Goal: Task Accomplishment & Management: Use online tool/utility

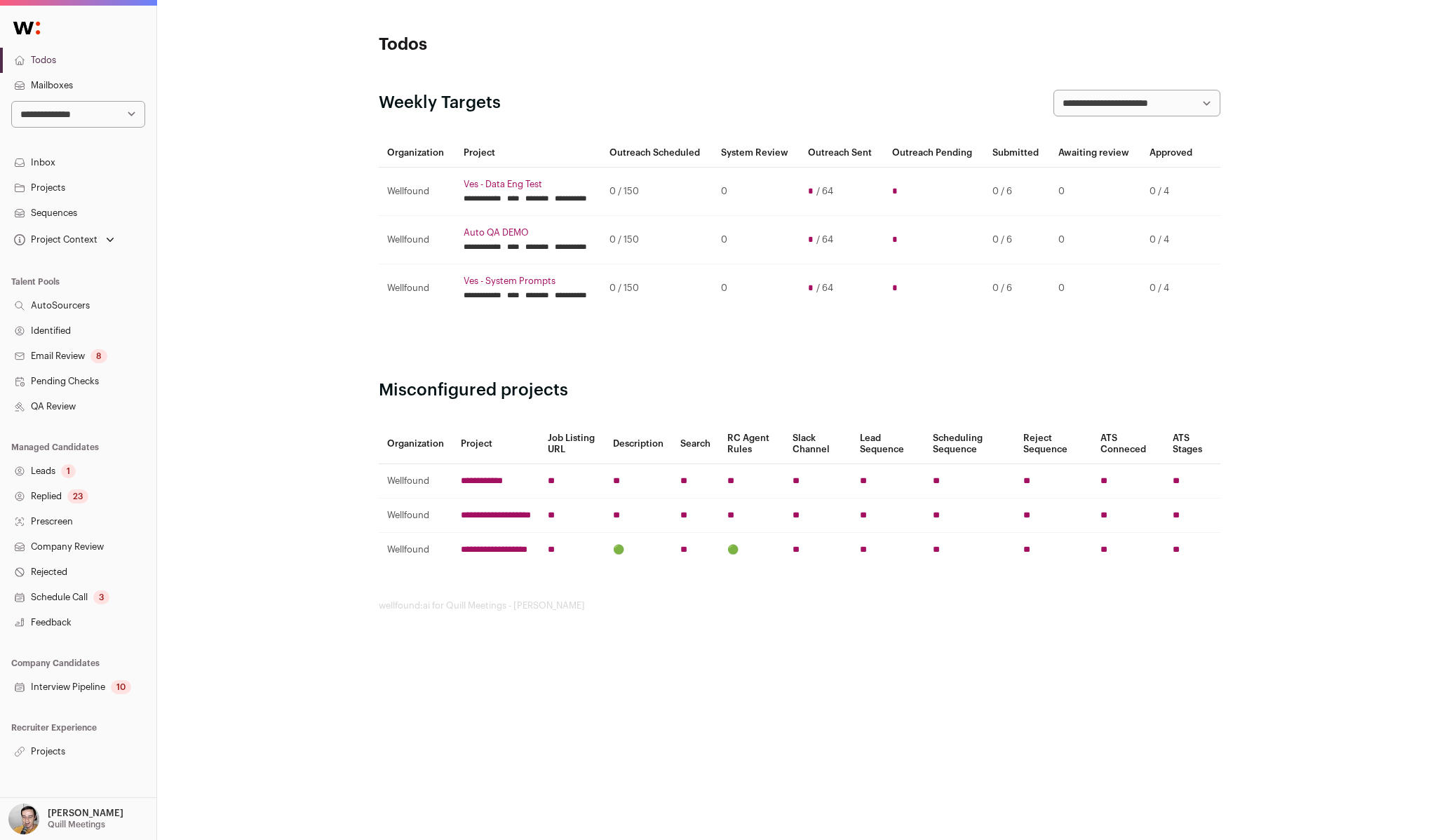
click at [68, 209] on link "Sequences" at bounding box center [78, 213] width 156 height 25
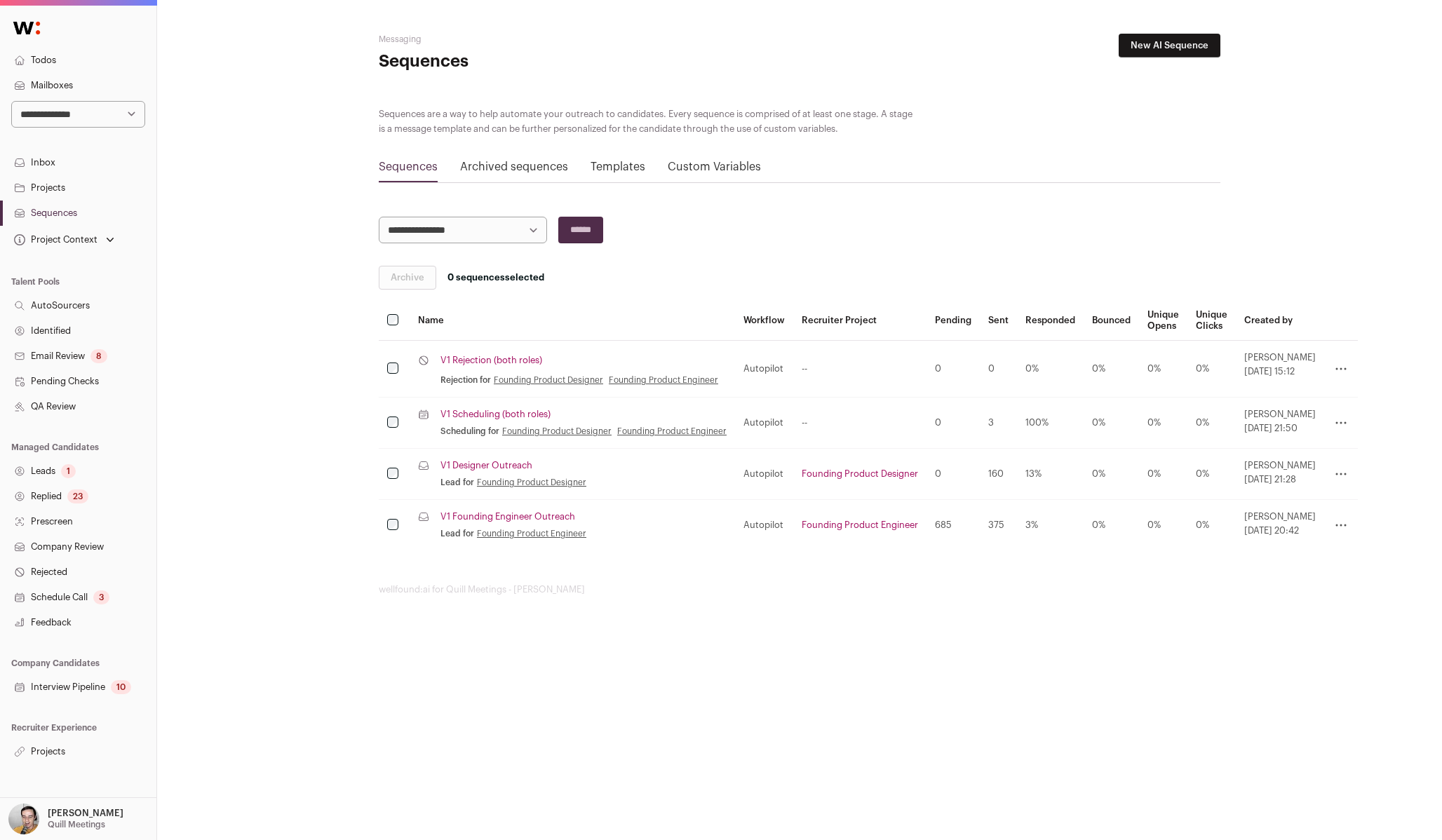
click at [505, 359] on link "V1 Rejection (both roles)" at bounding box center [491, 360] width 101 height 11
click at [505, 419] on link "V1 Scheduling (both roles)" at bounding box center [495, 414] width 110 height 11
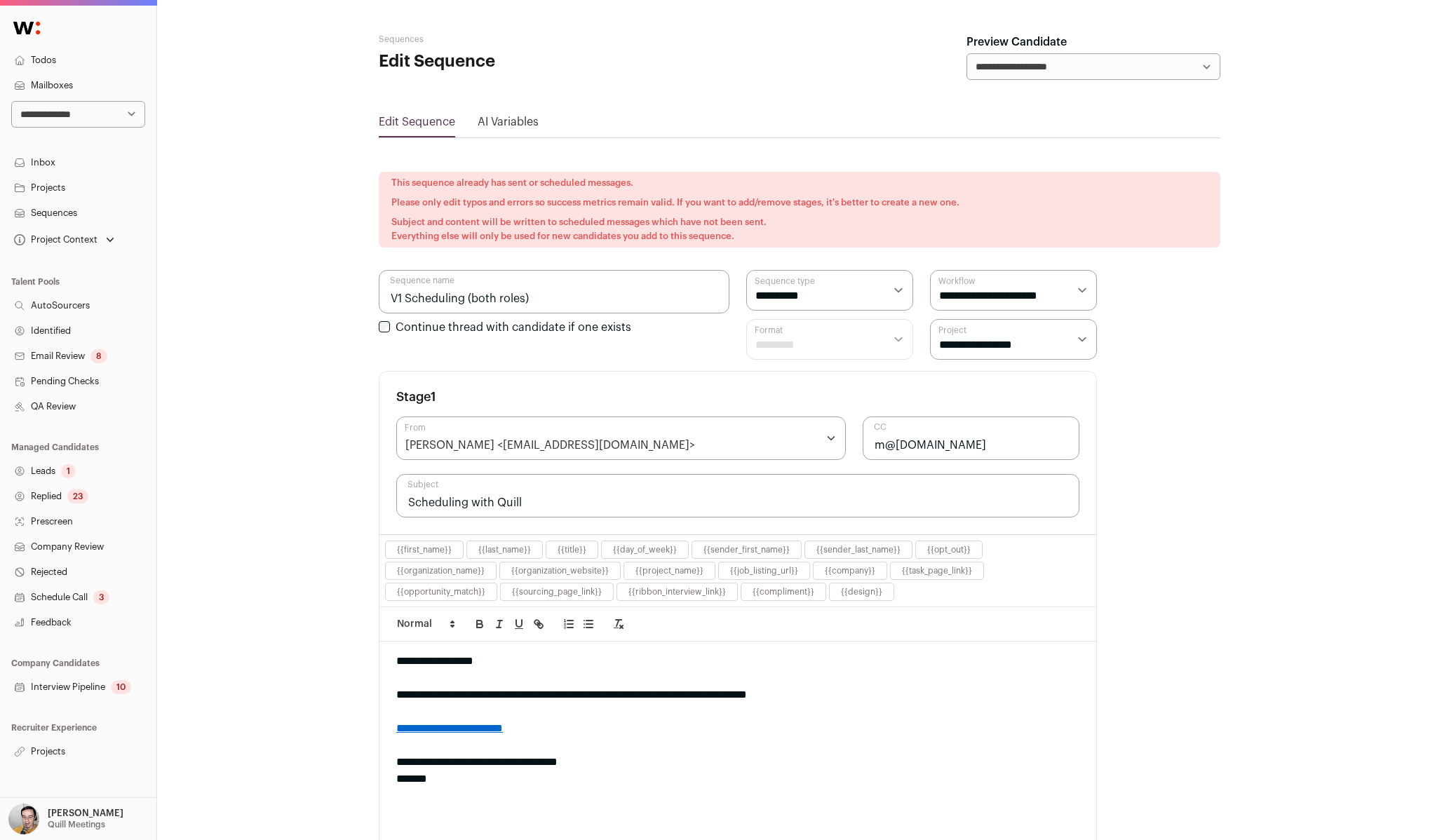
click at [538, 443] on div "[PERSON_NAME] <[EMAIL_ADDRESS][DOMAIN_NAME]>" at bounding box center [550, 445] width 289 height 17
